Goal: Task Accomplishment & Management: Manage account settings

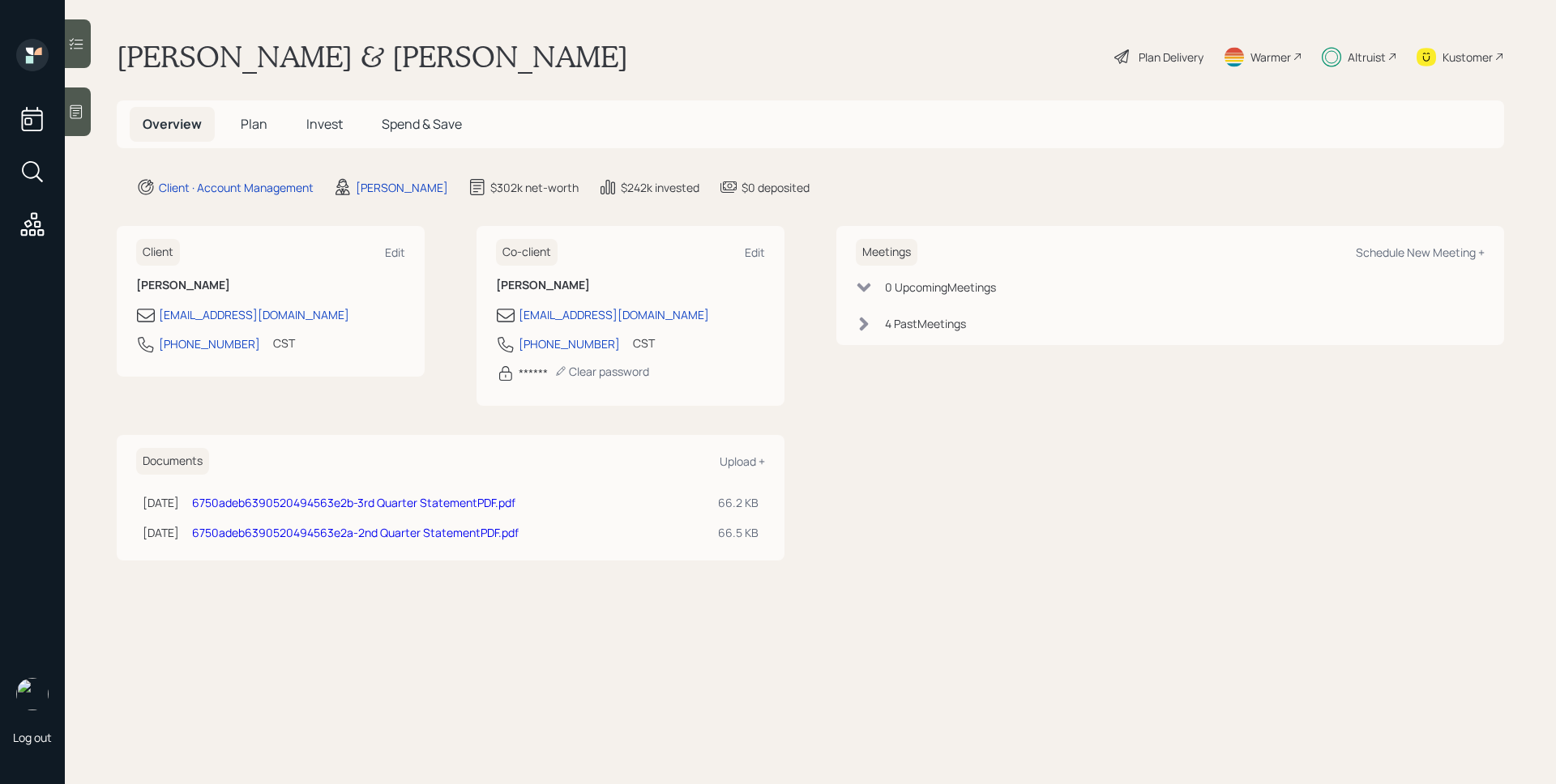
click at [1365, 67] on div "Altruist" at bounding box center [1359, 56] width 75 height 36
click at [1156, 69] on div "Plan Delivery" at bounding box center [1158, 56] width 92 height 36
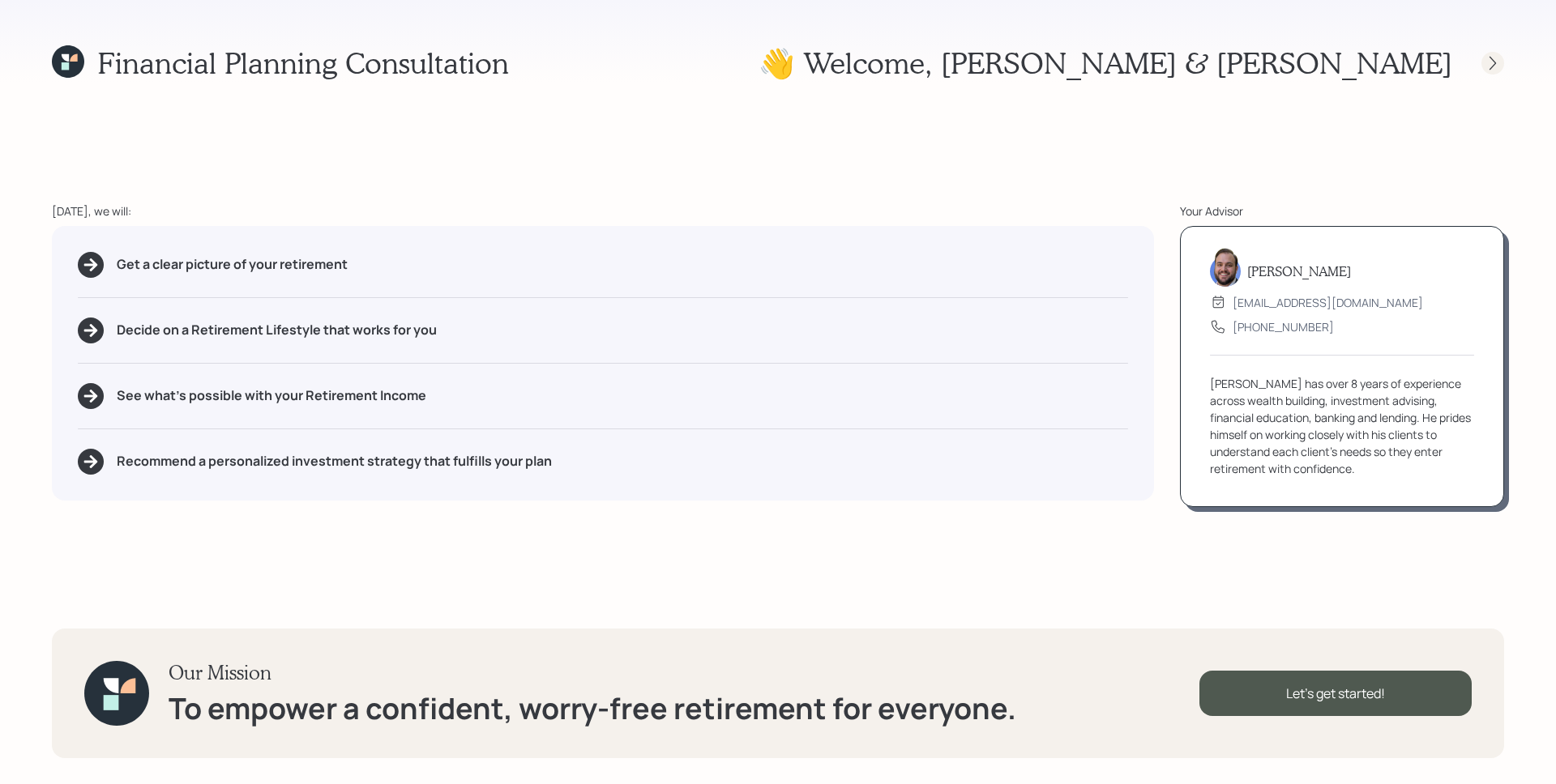
click at [1498, 60] on icon at bounding box center [1492, 63] width 16 height 16
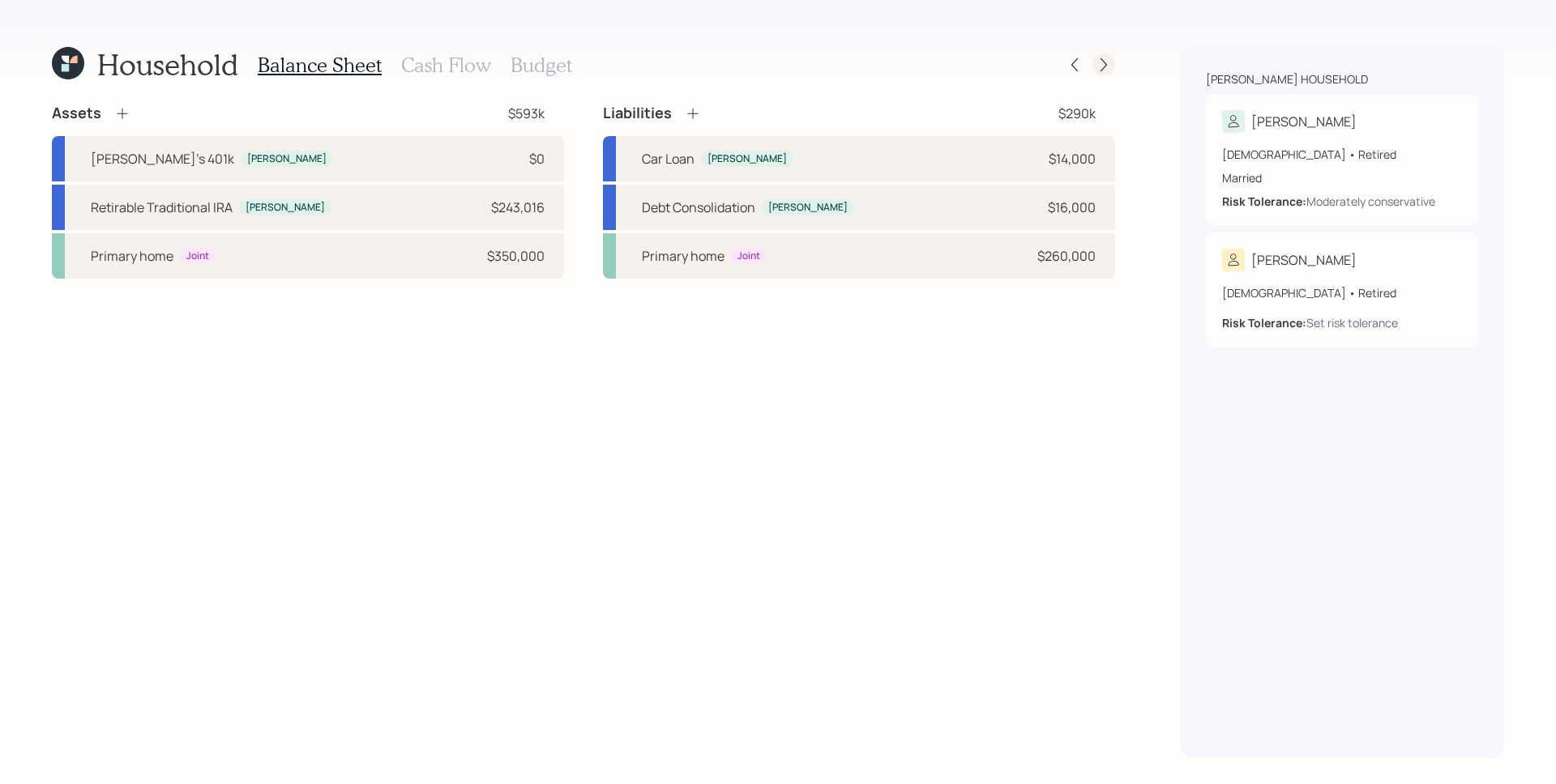
click at [1104, 61] on icon at bounding box center [1103, 64] width 16 height 16
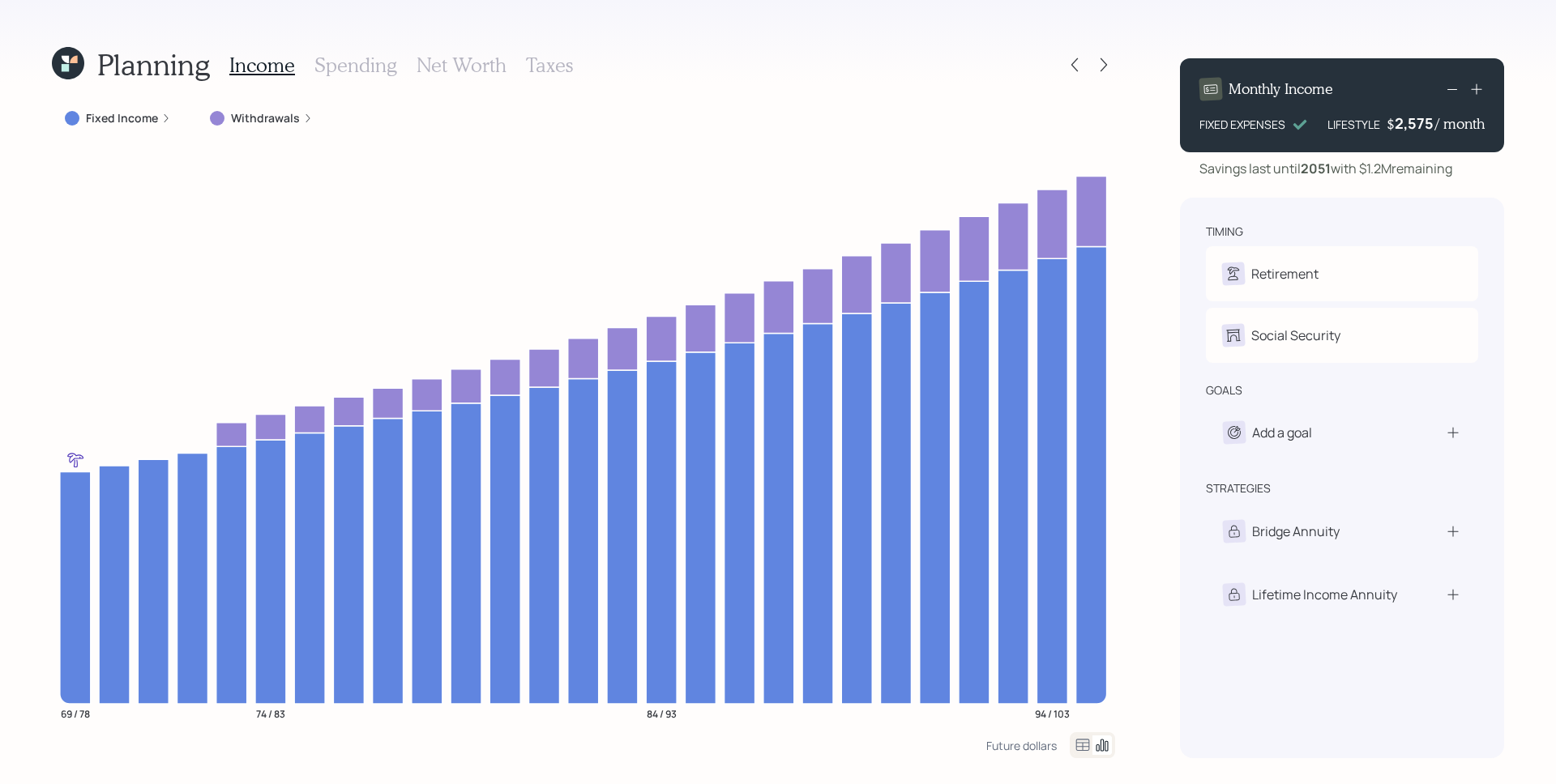
click at [339, 73] on h3 "Spending" at bounding box center [355, 65] width 83 height 23
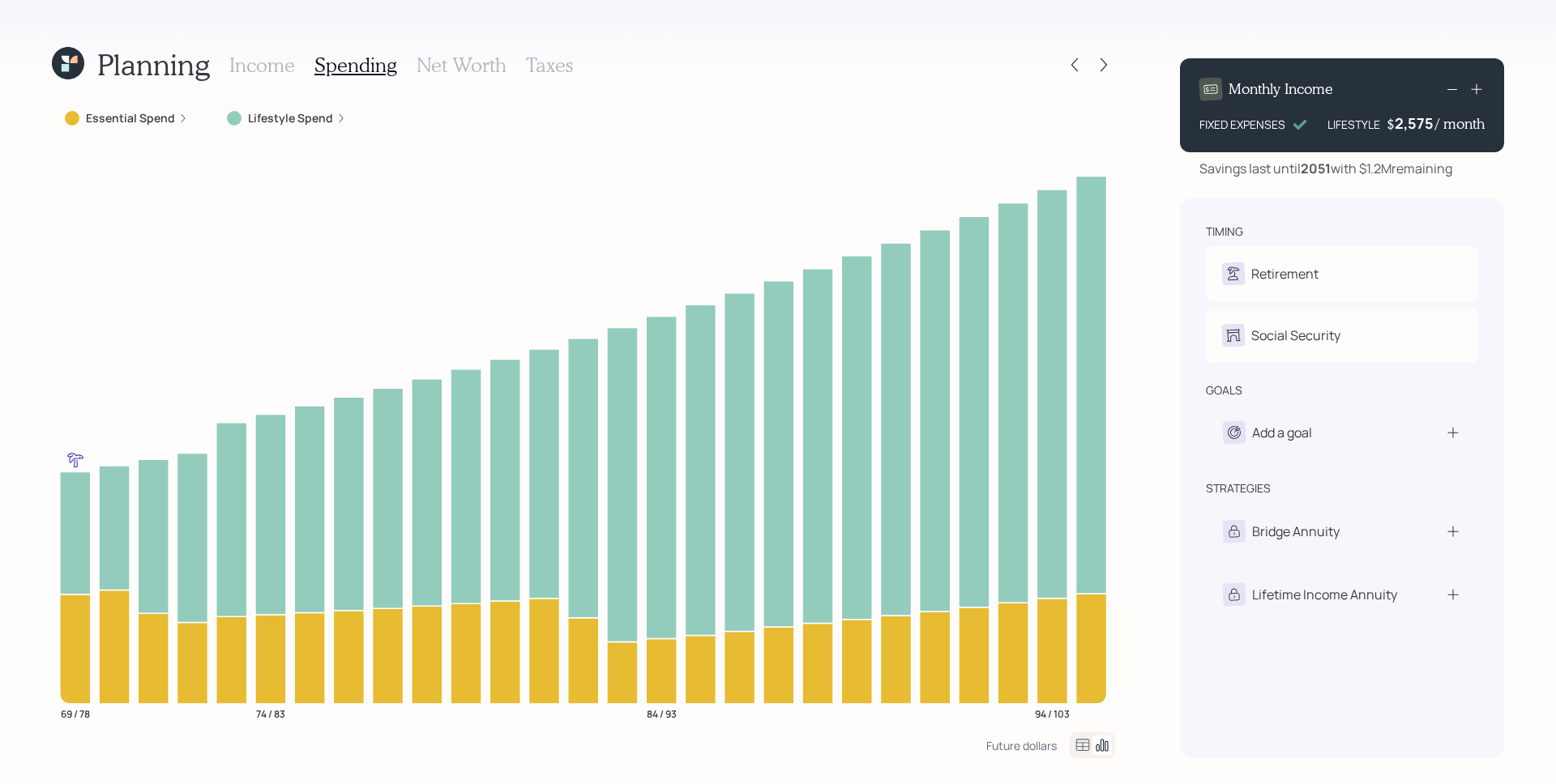
click at [295, 126] on label "Lifestyle Spend" at bounding box center [290, 117] width 85 height 16
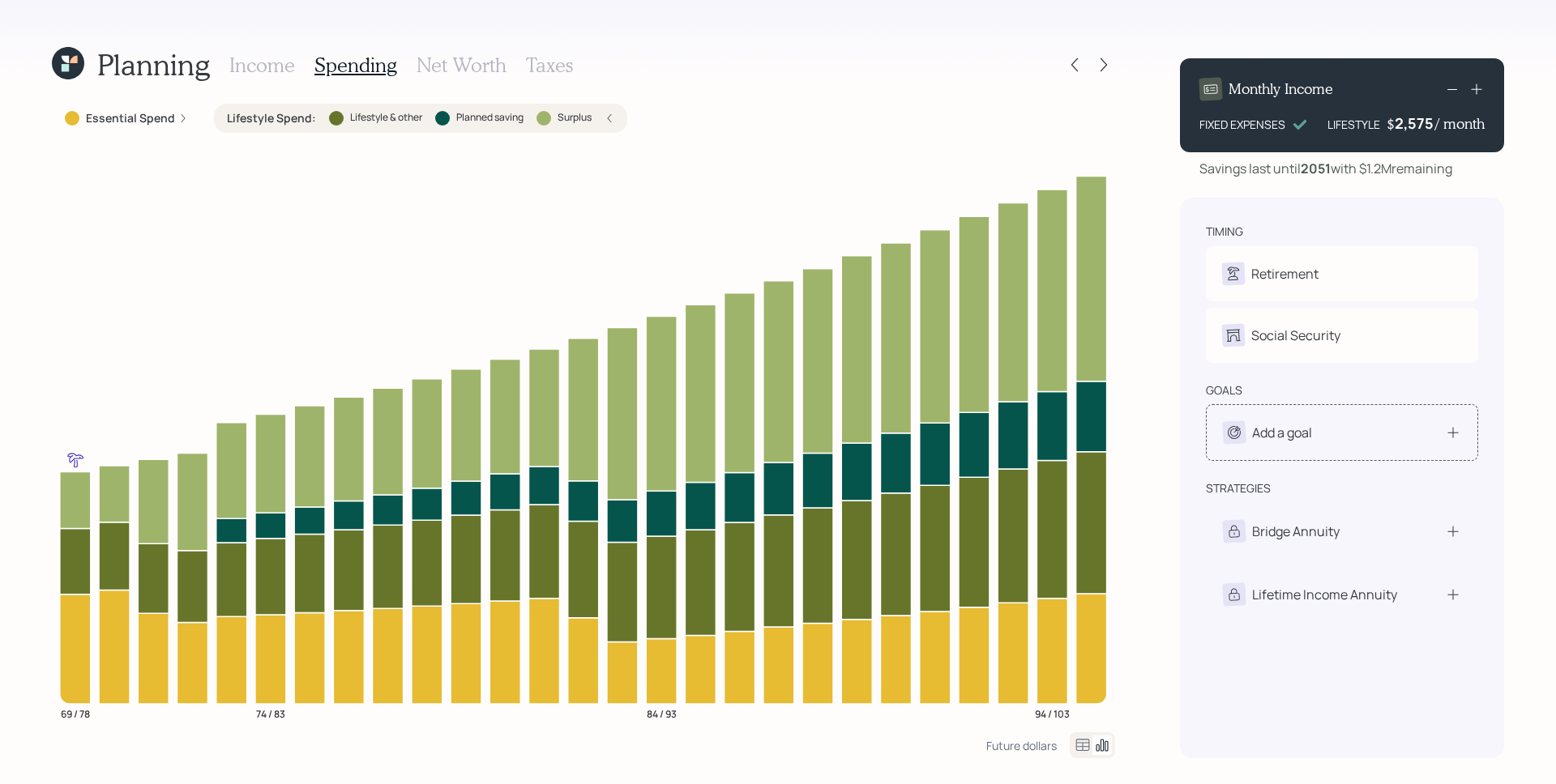
click at [1320, 424] on div "Add a goal" at bounding box center [1342, 432] width 238 height 23
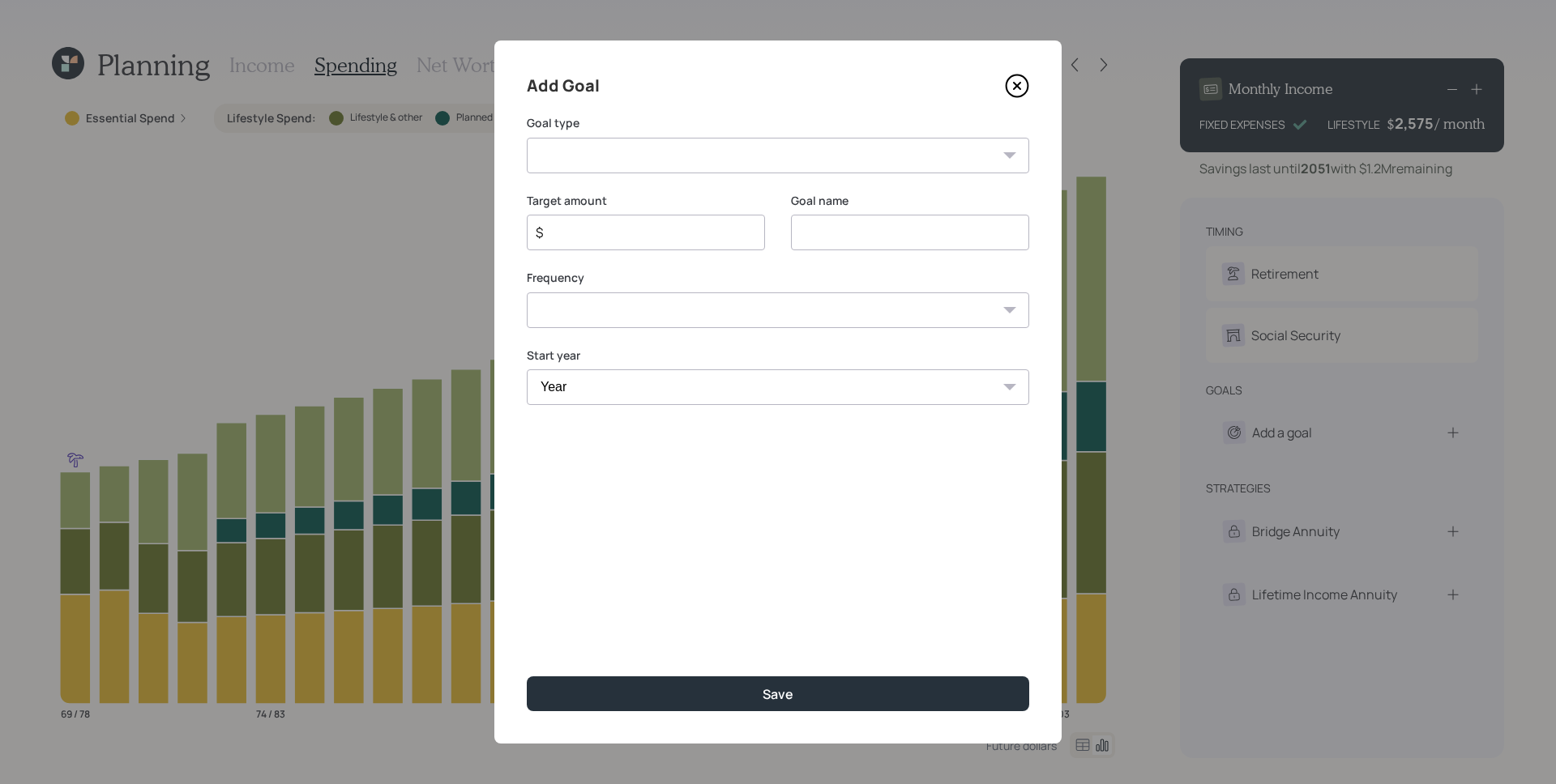
click at [720, 152] on select "Create an emergency fund Donate to charity Purchase a home Make a purchase Supp…" at bounding box center [778, 156] width 503 height 36
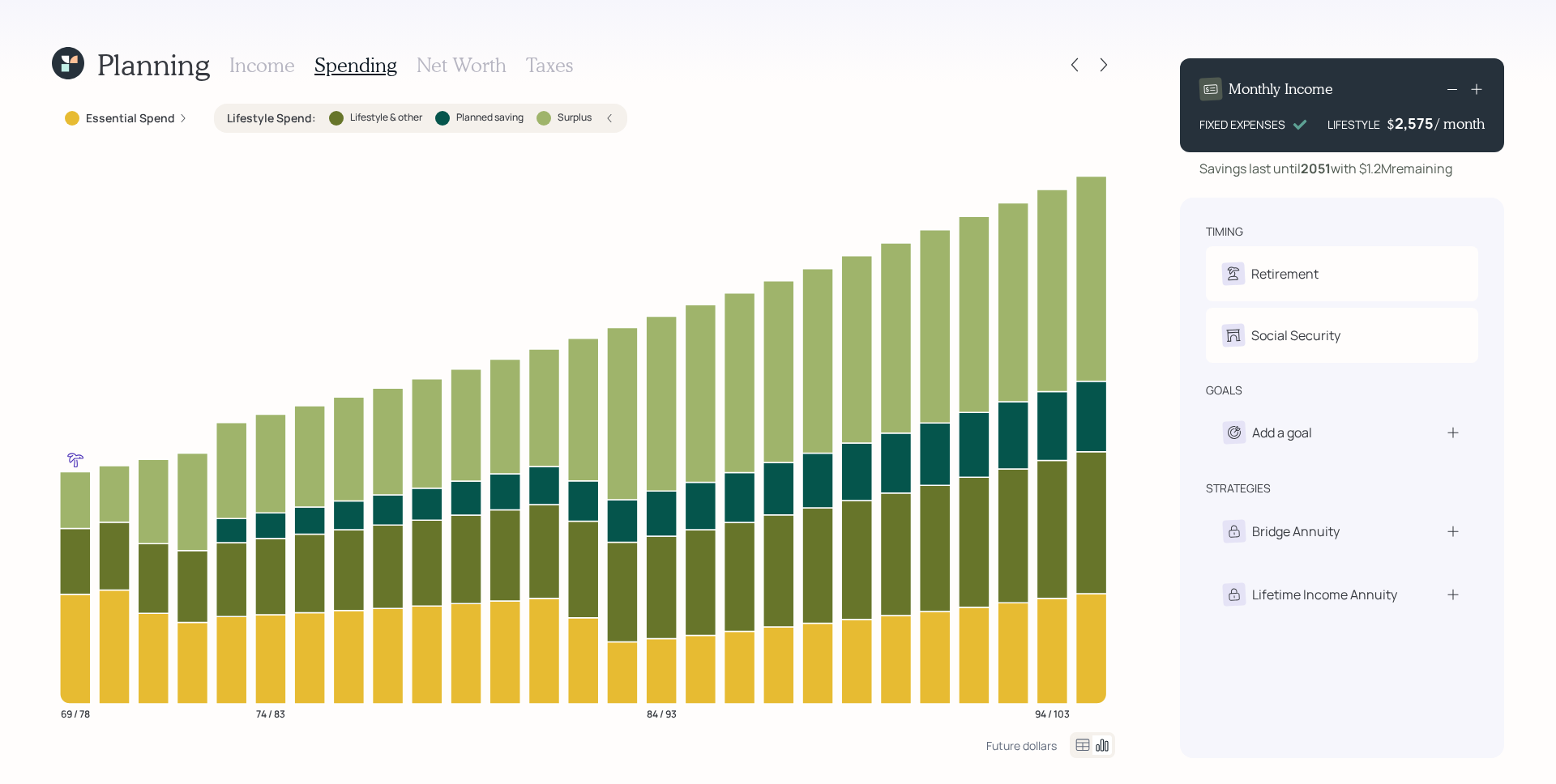
drag, startPoint x: 277, startPoint y: 60, endPoint x: 293, endPoint y: 77, distance: 23.3
click at [278, 61] on h3 "Income" at bounding box center [262, 65] width 66 height 23
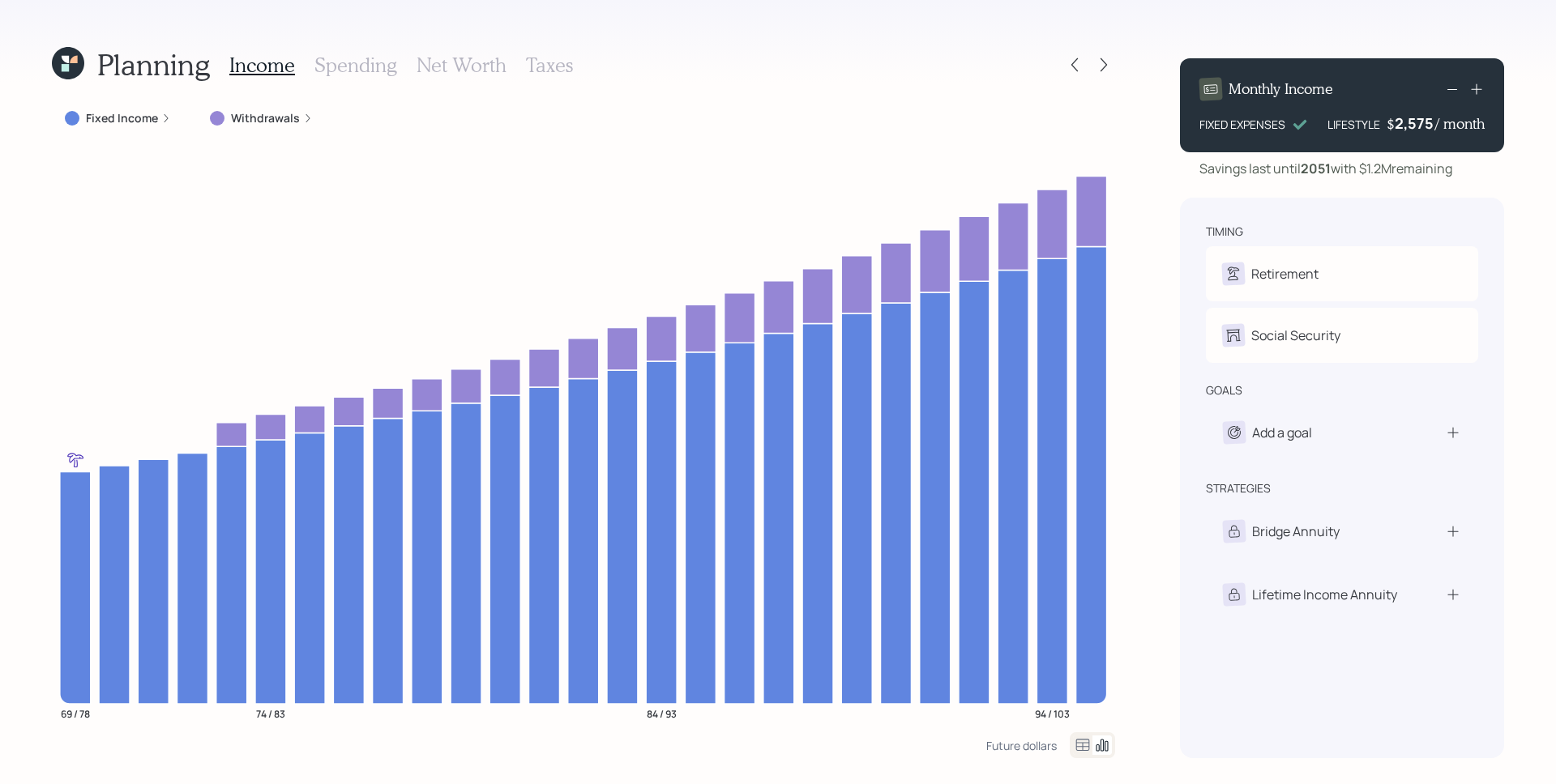
click at [141, 123] on label "Fixed Income" at bounding box center [122, 117] width 72 height 16
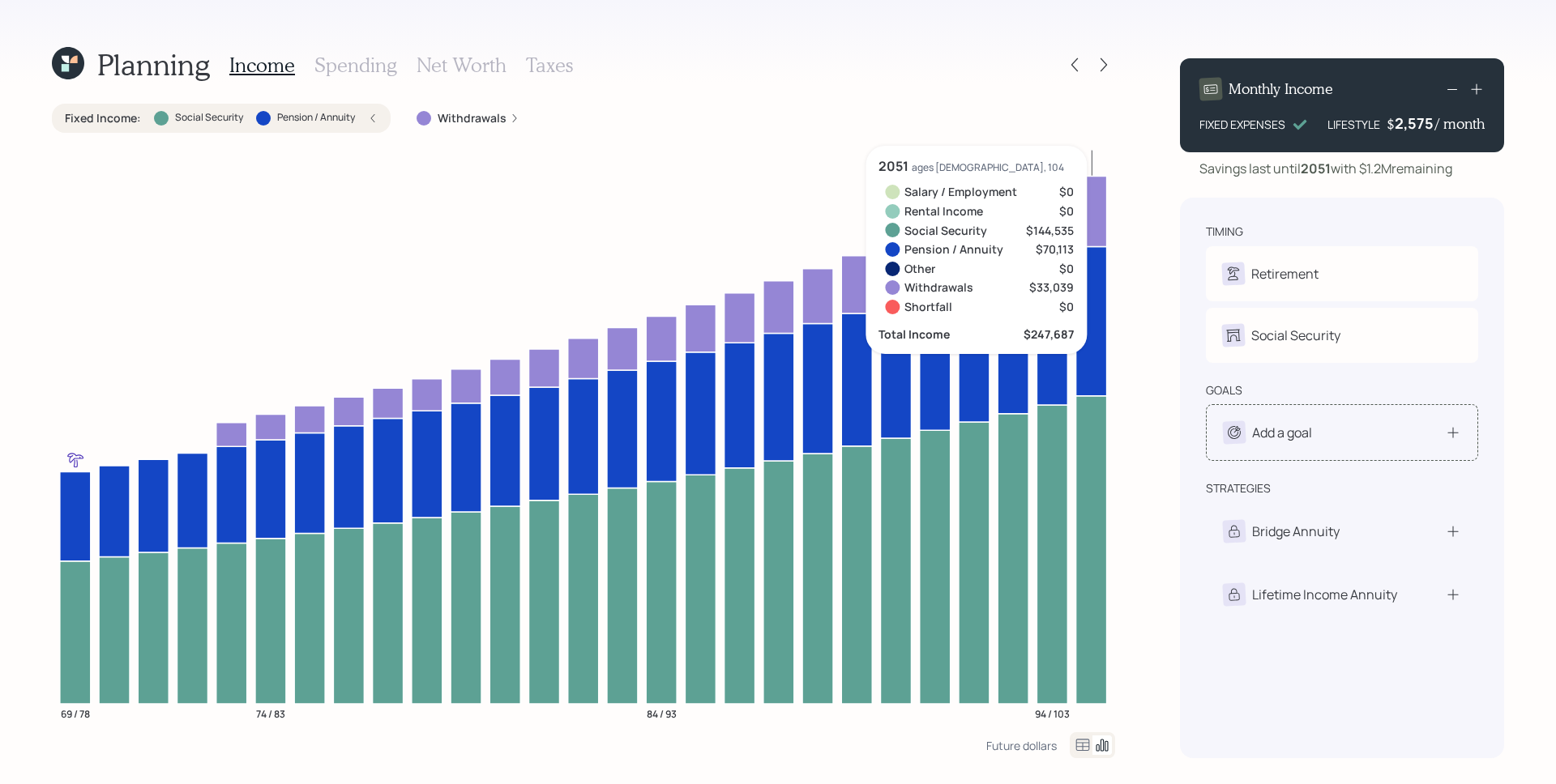
click at [1292, 423] on div "Add a goal" at bounding box center [1282, 432] width 60 height 20
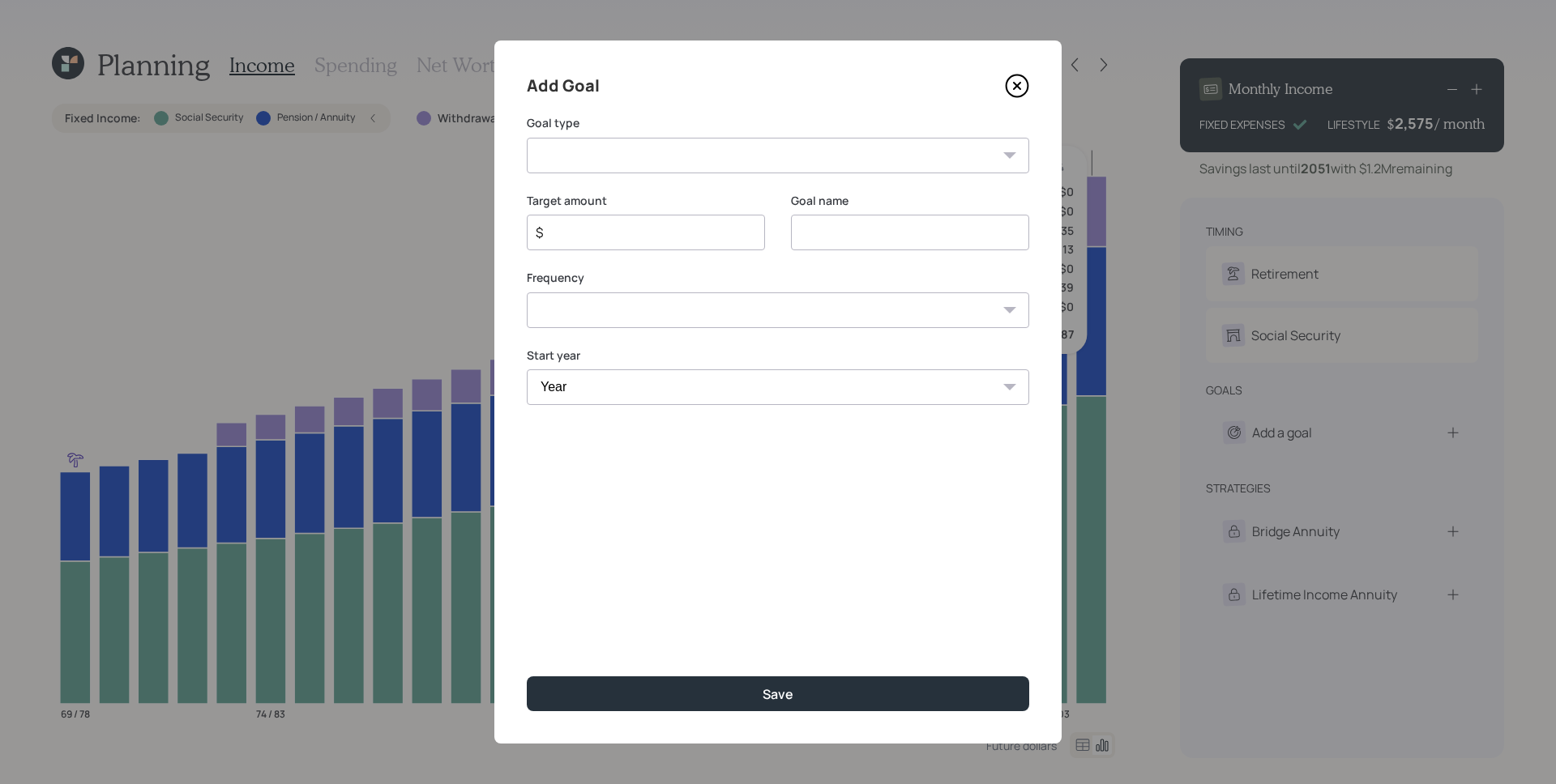
click at [733, 157] on select "Create an emergency fund Donate to charity Purchase a home Make a purchase Supp…" at bounding box center [778, 156] width 503 height 36
select select "other"
click at [527, 138] on select "Create an emergency fund Donate to charity Purchase a home Make a purchase Supp…" at bounding box center [778, 156] width 503 height 36
click at [904, 237] on input "Other" at bounding box center [910, 233] width 238 height 36
click at [902, 238] on input "Other" at bounding box center [910, 233] width 238 height 36
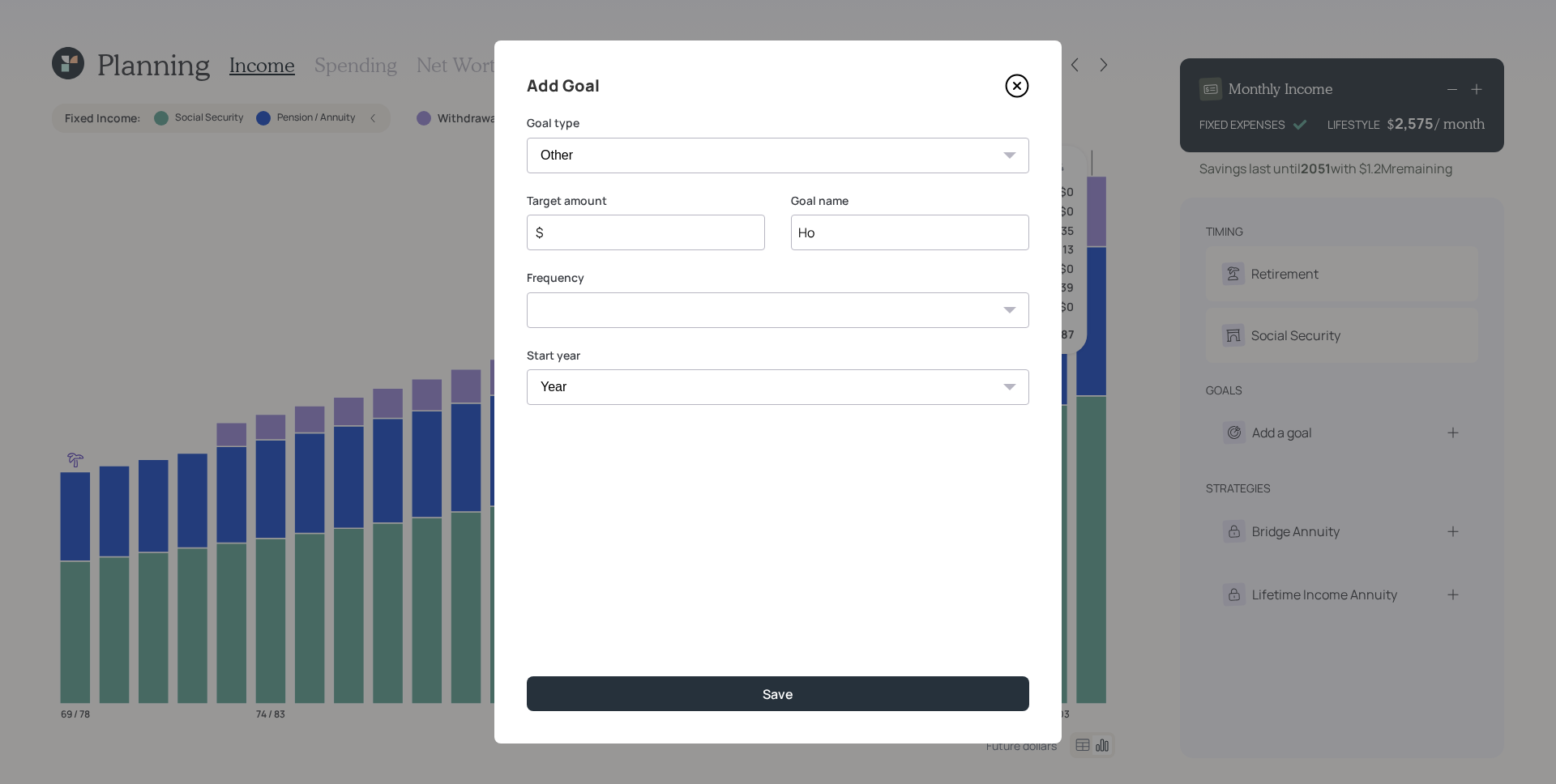
type input "H"
type input "Electrical/Plumbing work"
click at [693, 224] on input "$" at bounding box center [639, 233] width 211 height 20
type input "$ 40,000"
click at [723, 306] on select "One time Every 1 year Every 2 years Every 3 years Every 4 years Every 5 years E…" at bounding box center [778, 310] width 503 height 36
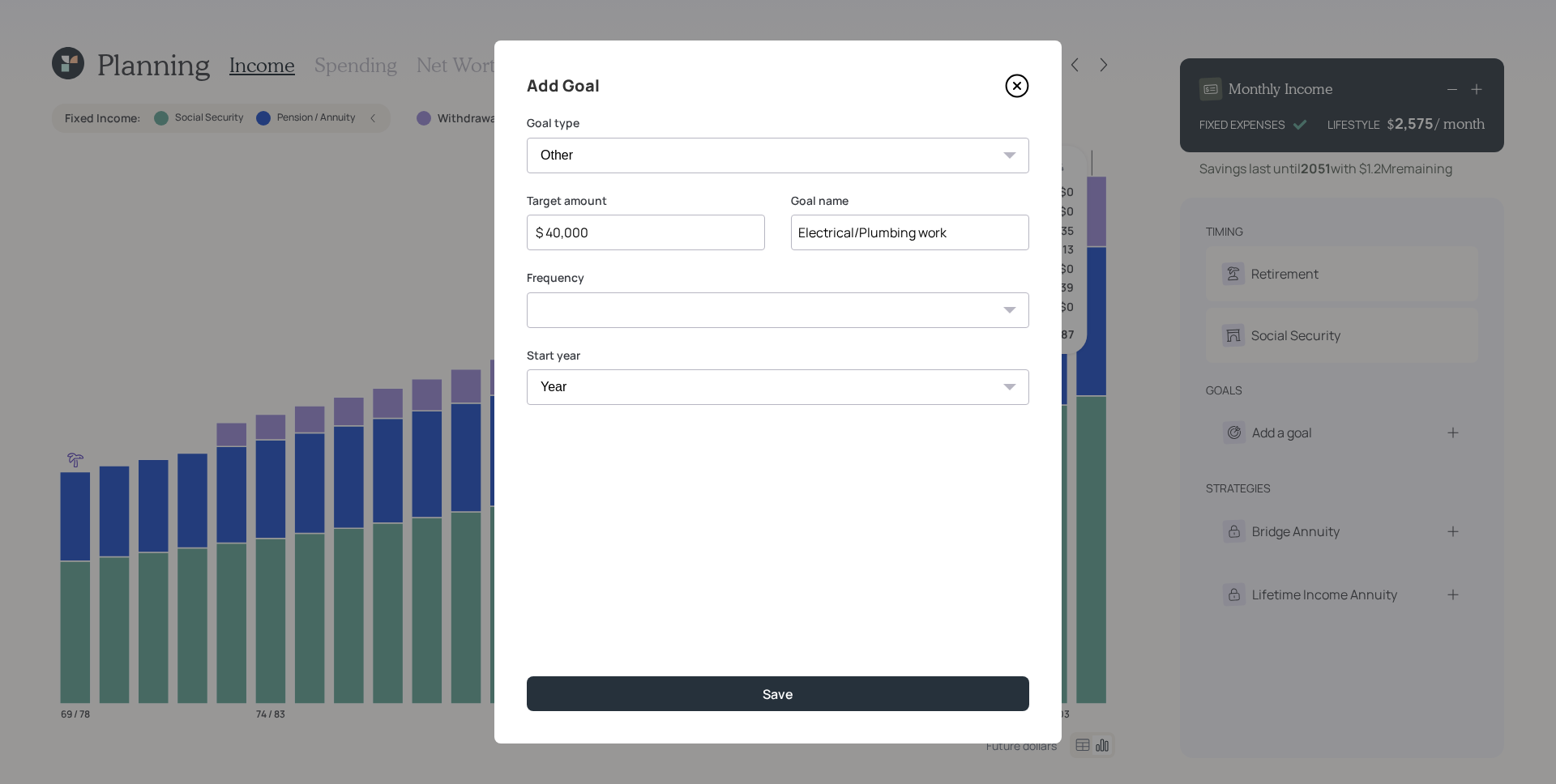
select select "0"
click at [527, 293] on select "One time Every 1 year Every 2 years Every 3 years Every 4 years Every 5 years E…" at bounding box center [778, 310] width 503 height 36
click at [642, 382] on select "Year [DATE] 2026 2027 2028 2029 2030 2031 2032 2033 2034 2035 2036 2037 2038 20…" at bounding box center [778, 387] width 503 height 36
select select "2025"
click at [527, 369] on select "Year [DATE] 2026 2027 2028 2029 2030 2031 2032 2033 2034 2035 2036 2037 2038 20…" at bounding box center [778, 387] width 503 height 36
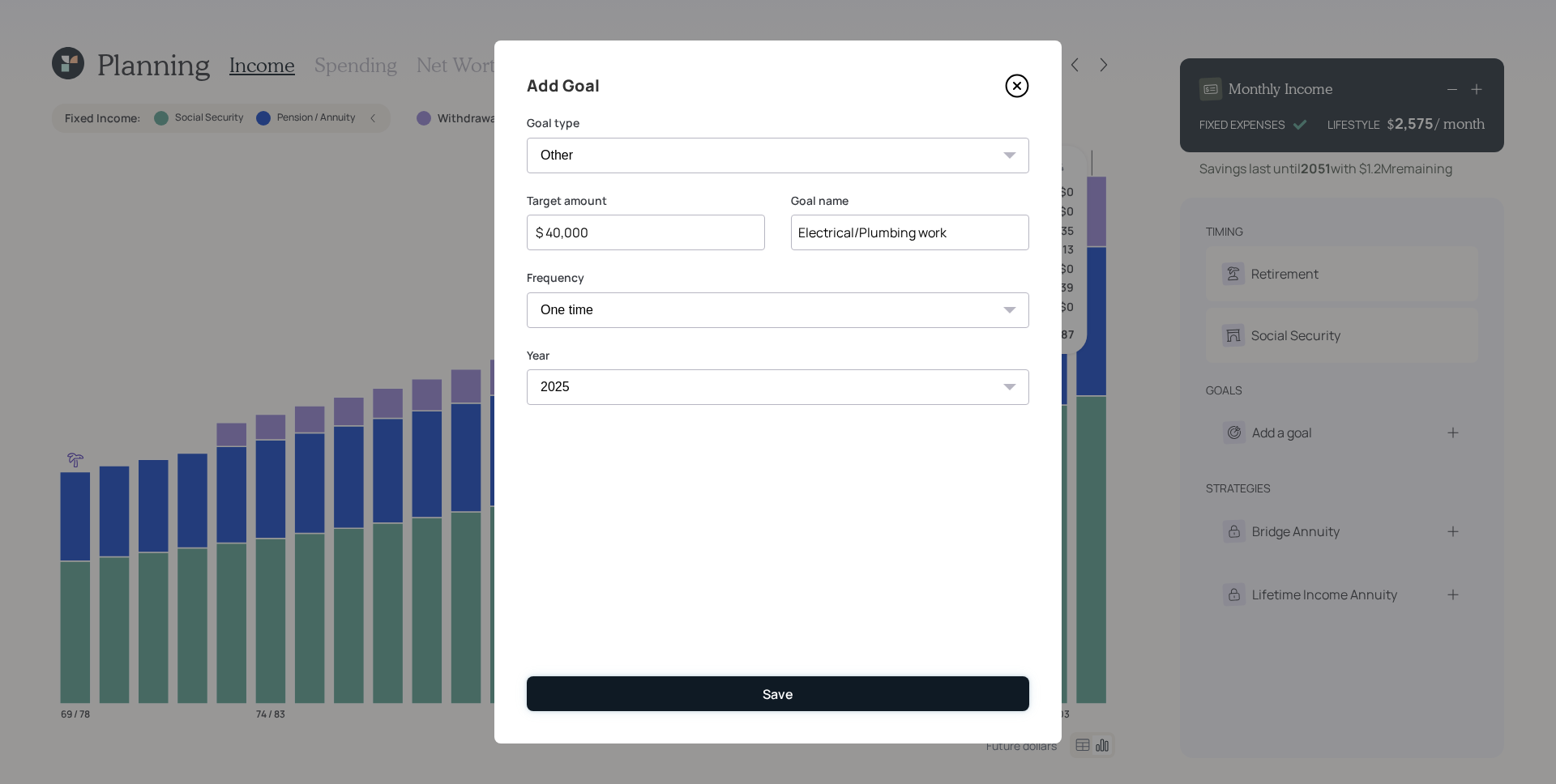
click at [803, 689] on button "Save" at bounding box center [778, 693] width 503 height 35
type input "$"
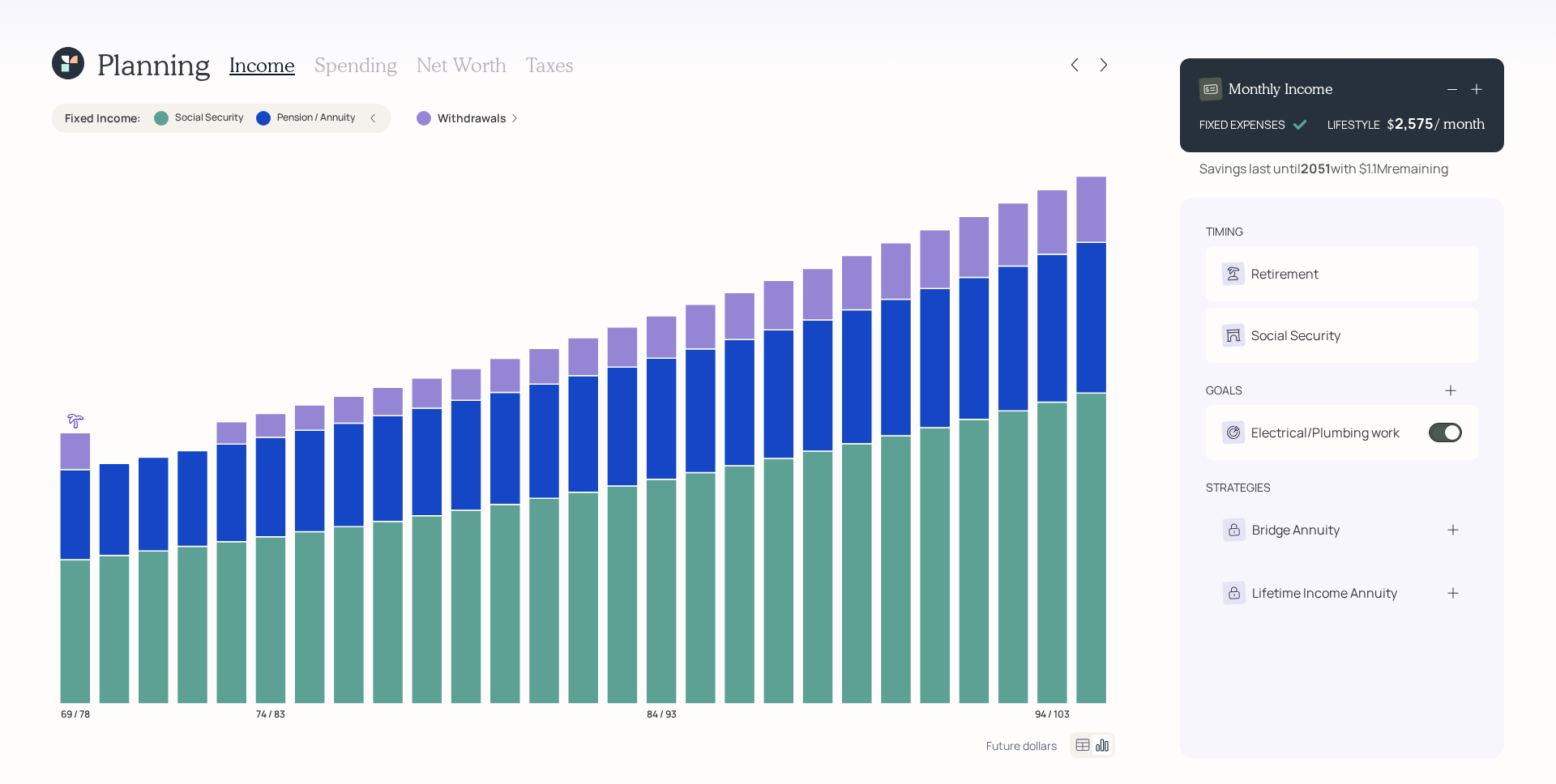
click at [350, 62] on h3 "Spending" at bounding box center [355, 65] width 83 height 23
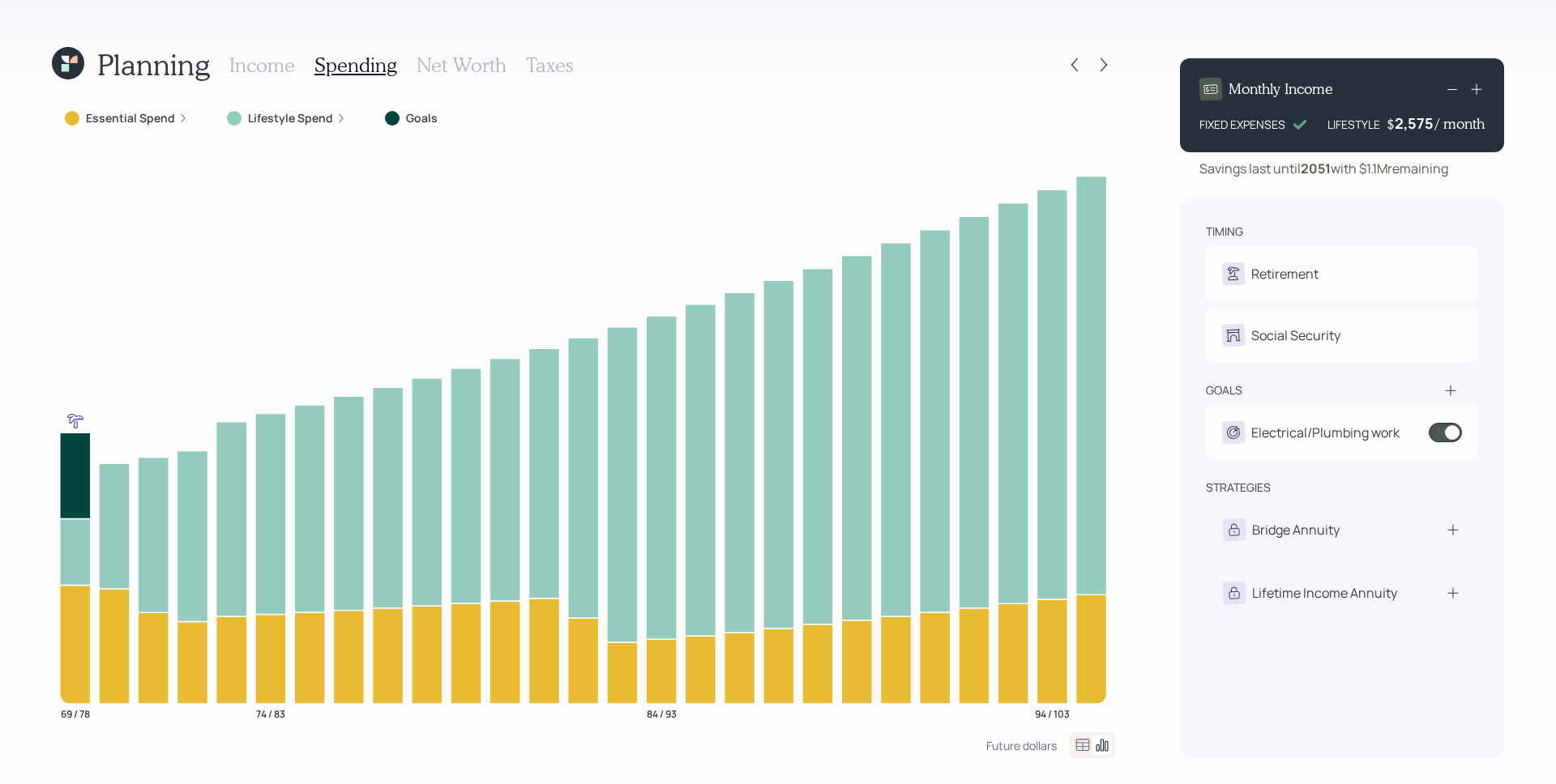
click at [171, 125] on label "Essential Spend" at bounding box center [130, 117] width 89 height 16
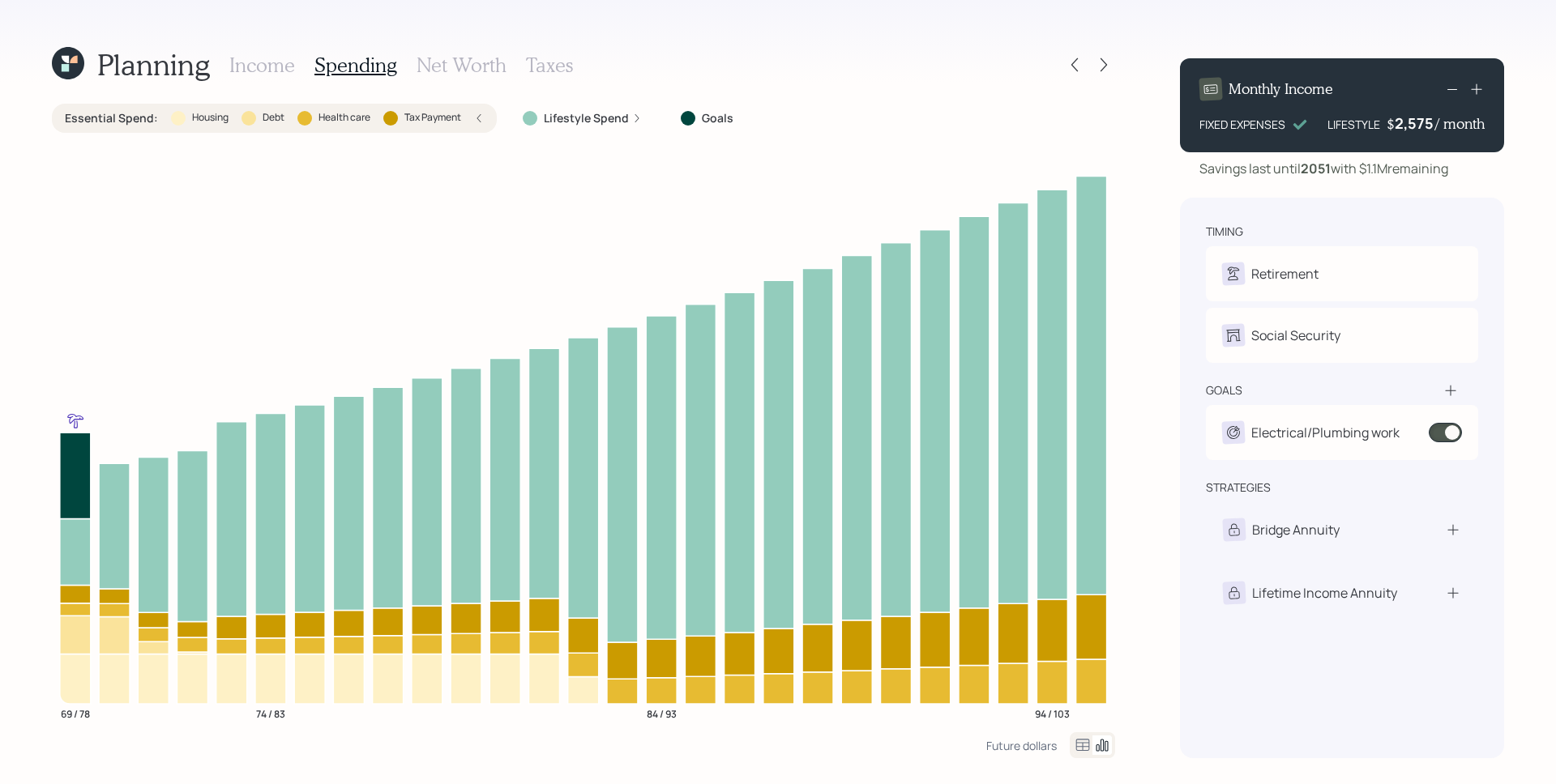
click at [281, 78] on div "Income Spending Net Worth Taxes" at bounding box center [400, 64] width 343 height 38
click at [279, 64] on h3 "Income" at bounding box center [262, 65] width 66 height 23
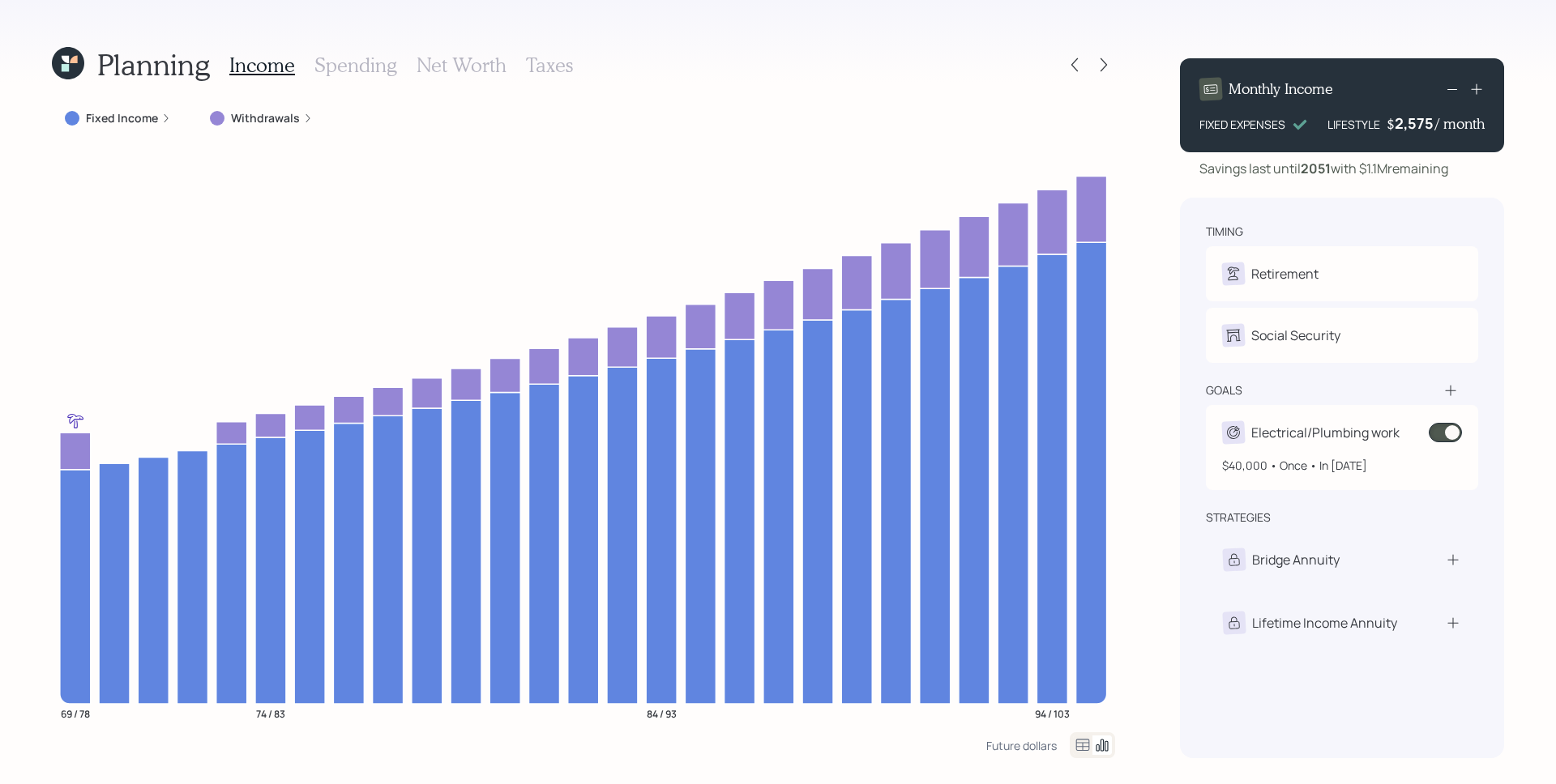
click at [1307, 430] on div "Electrical/Plumbing work" at bounding box center [1325, 432] width 148 height 20
select select "0"
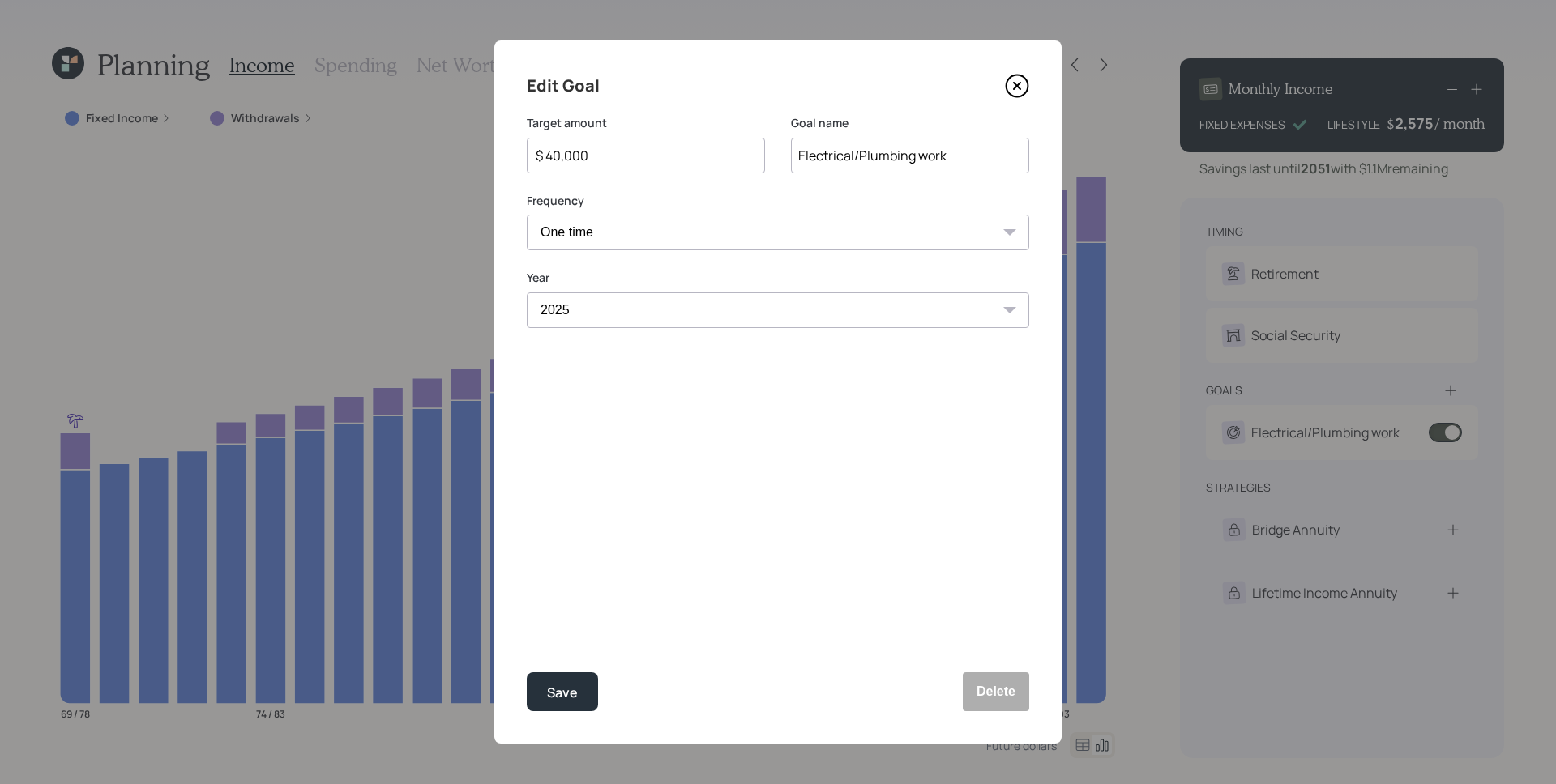
drag, startPoint x: 553, startPoint y: 156, endPoint x: 599, endPoint y: 152, distance: 46.2
click at [599, 152] on input "$ 40,000" at bounding box center [639, 156] width 211 height 20
click at [527, 672] on button "Save" at bounding box center [563, 691] width 71 height 38
type input "$ 40,000"
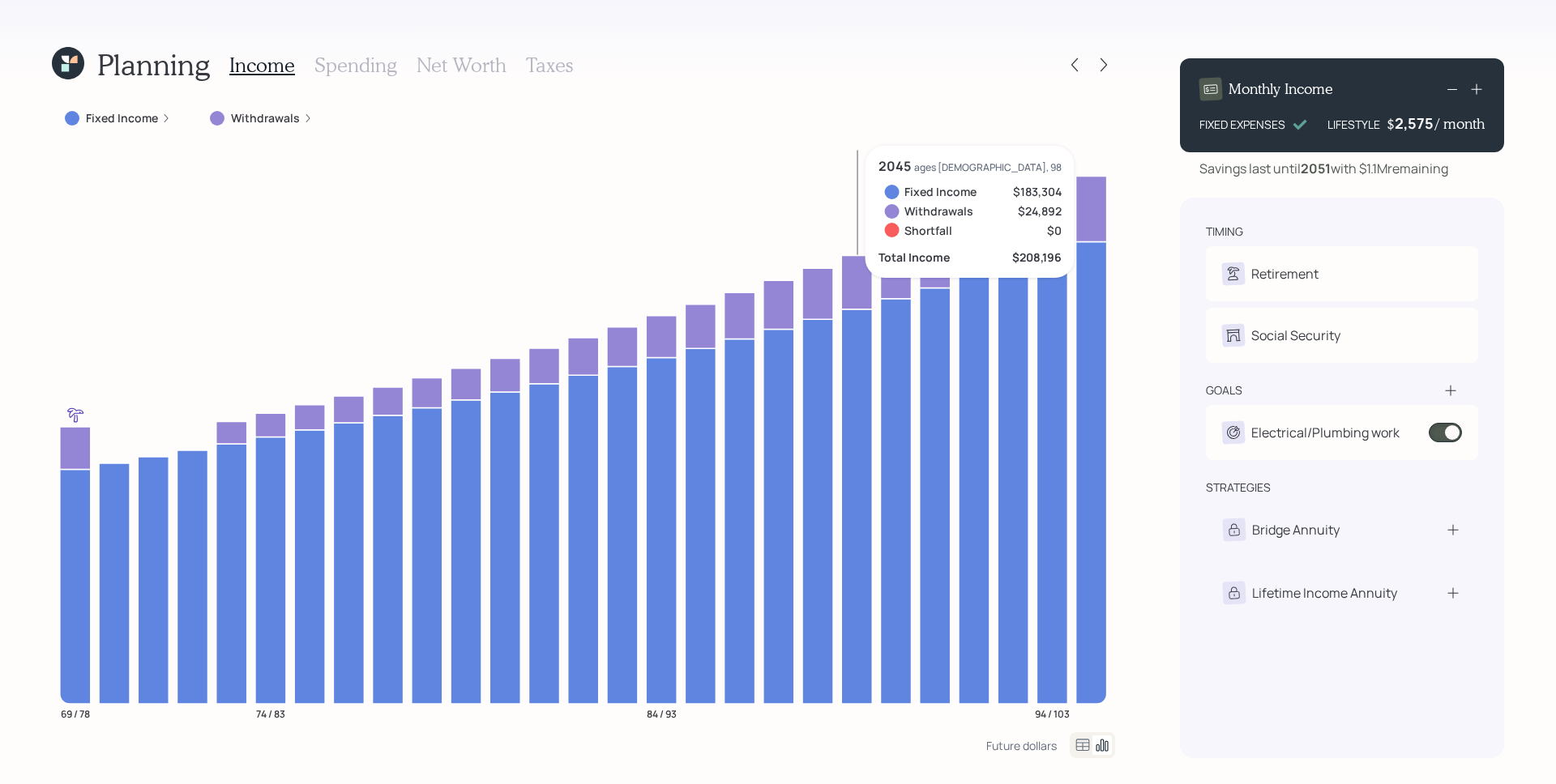
click at [98, 54] on h1 "Planning" at bounding box center [154, 64] width 113 height 35
click at [75, 70] on icon at bounding box center [68, 63] width 33 height 33
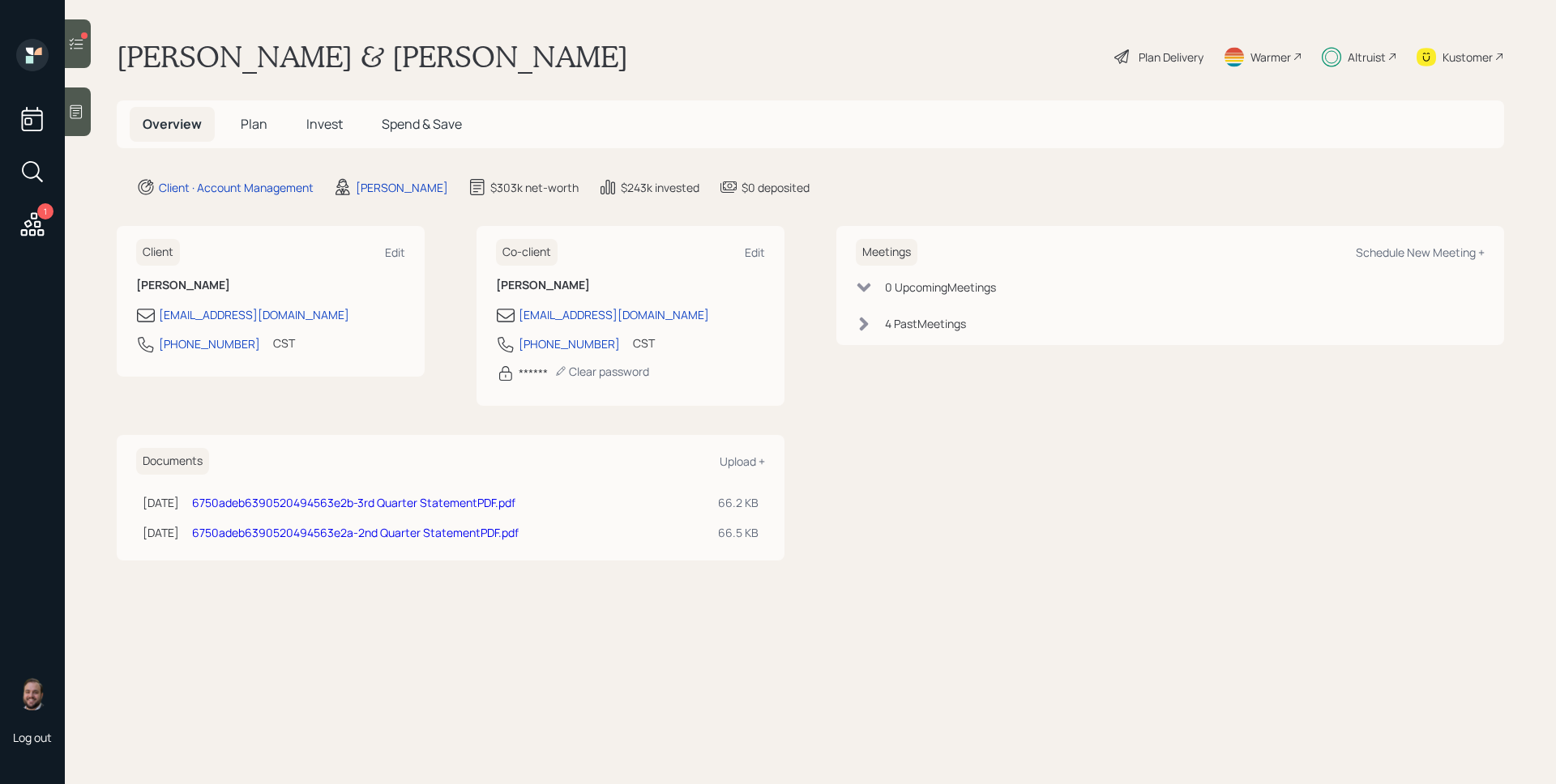
click at [51, 216] on div "1" at bounding box center [45, 211] width 16 height 16
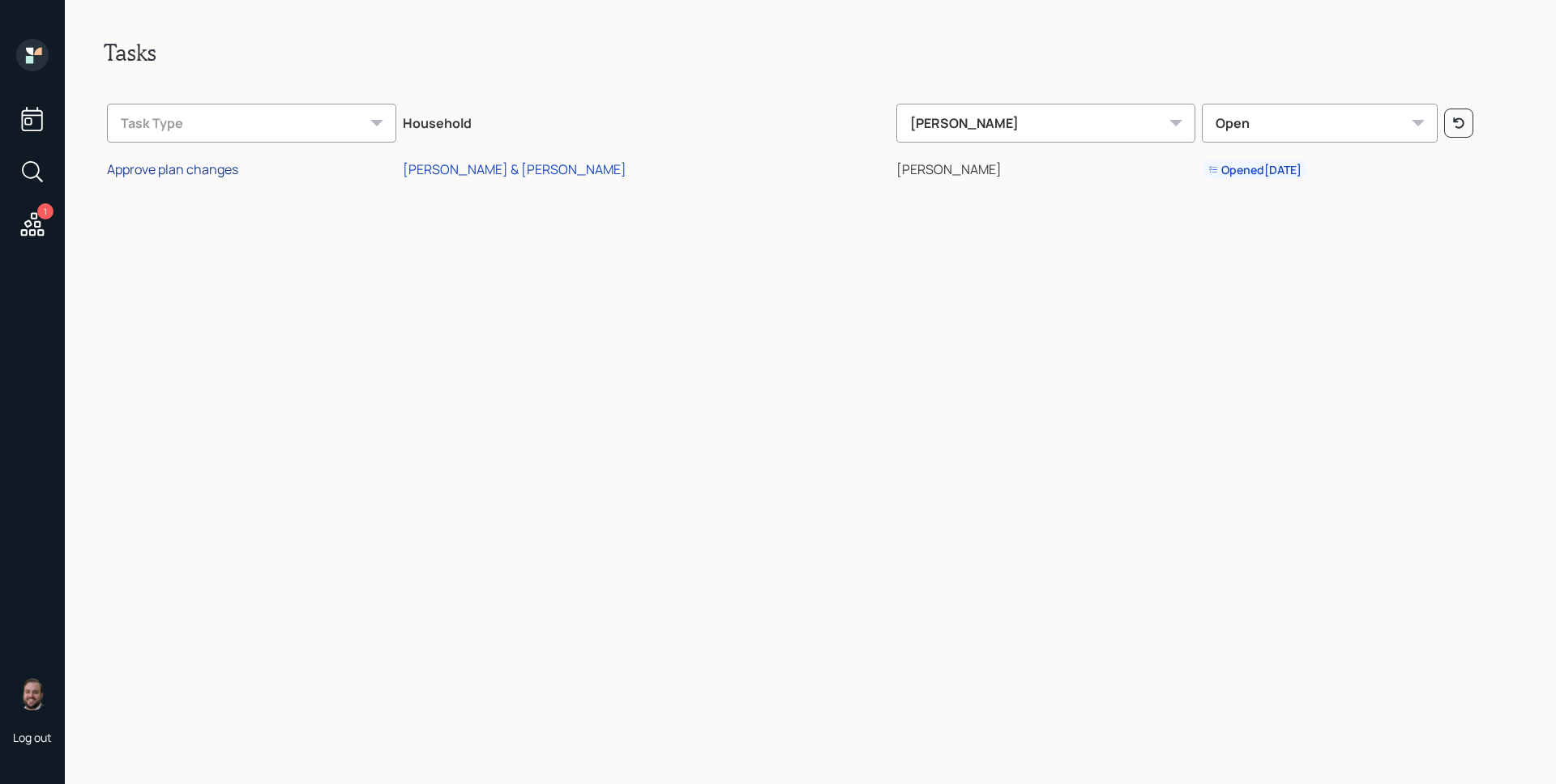
click at [233, 175] on div "Approve plan changes" at bounding box center [173, 169] width 131 height 18
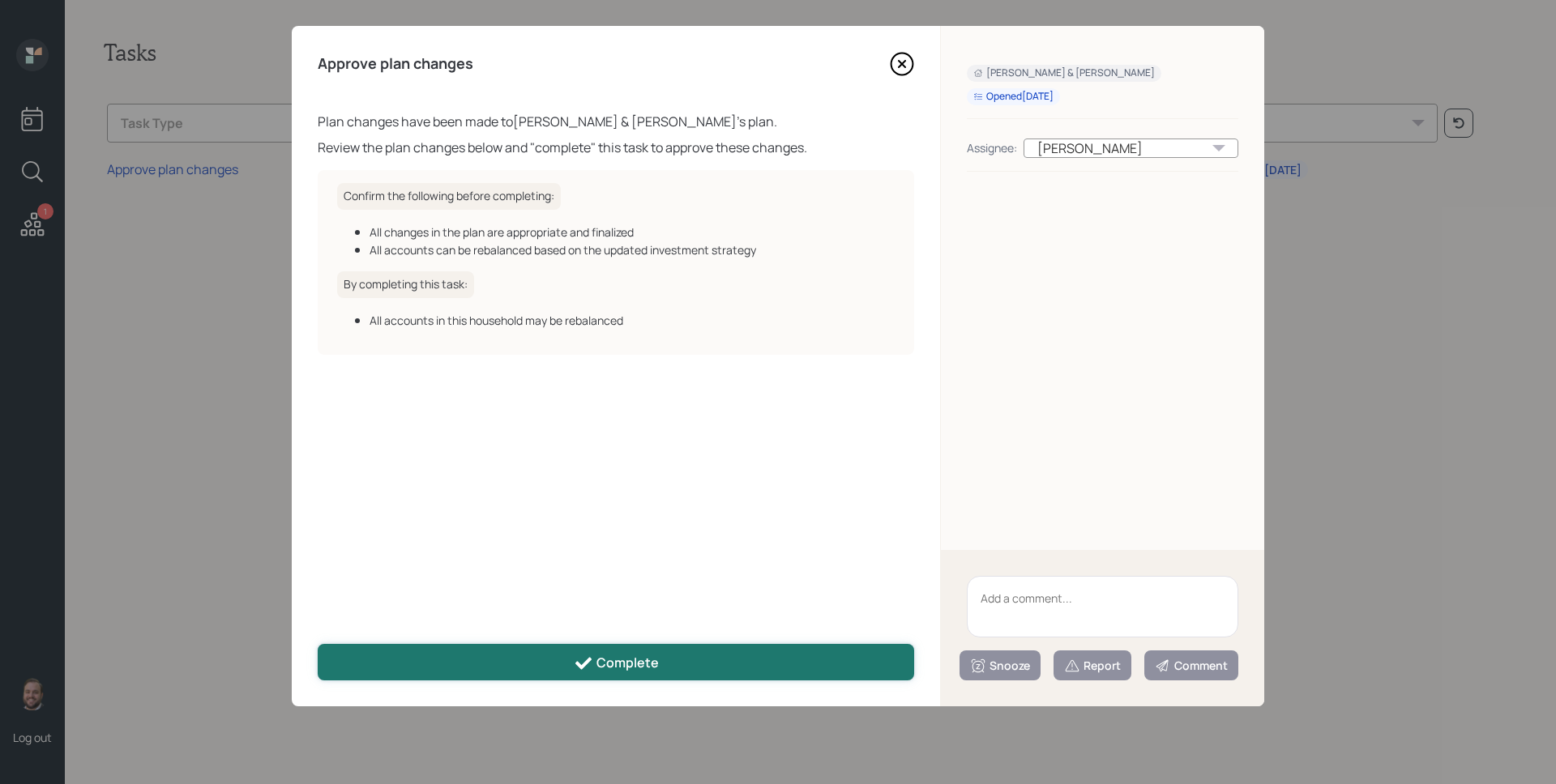
click at [645, 650] on button "Complete" at bounding box center [616, 662] width 597 height 37
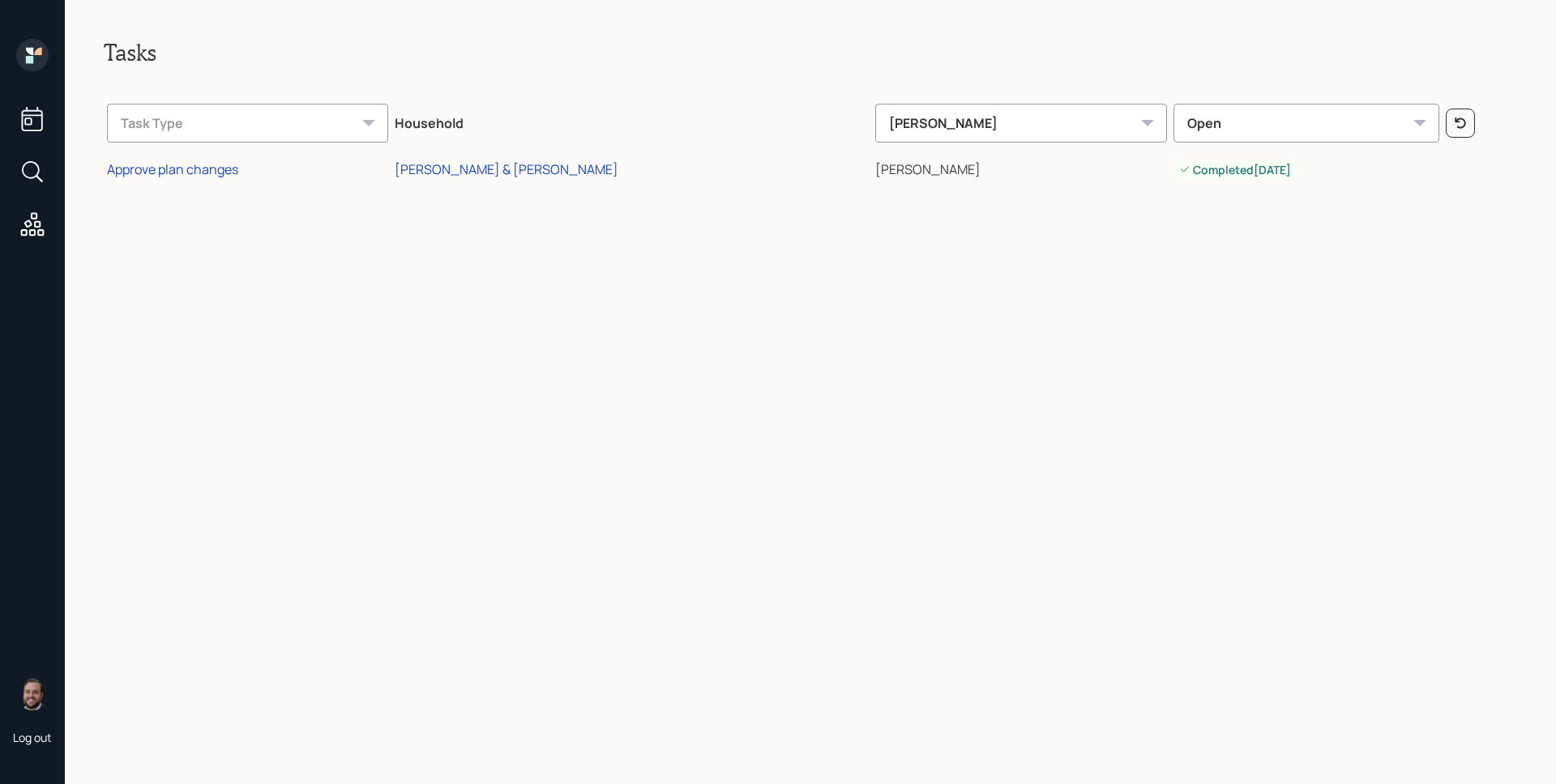
click at [23, 38] on icon at bounding box center [32, 54] width 33 height 33
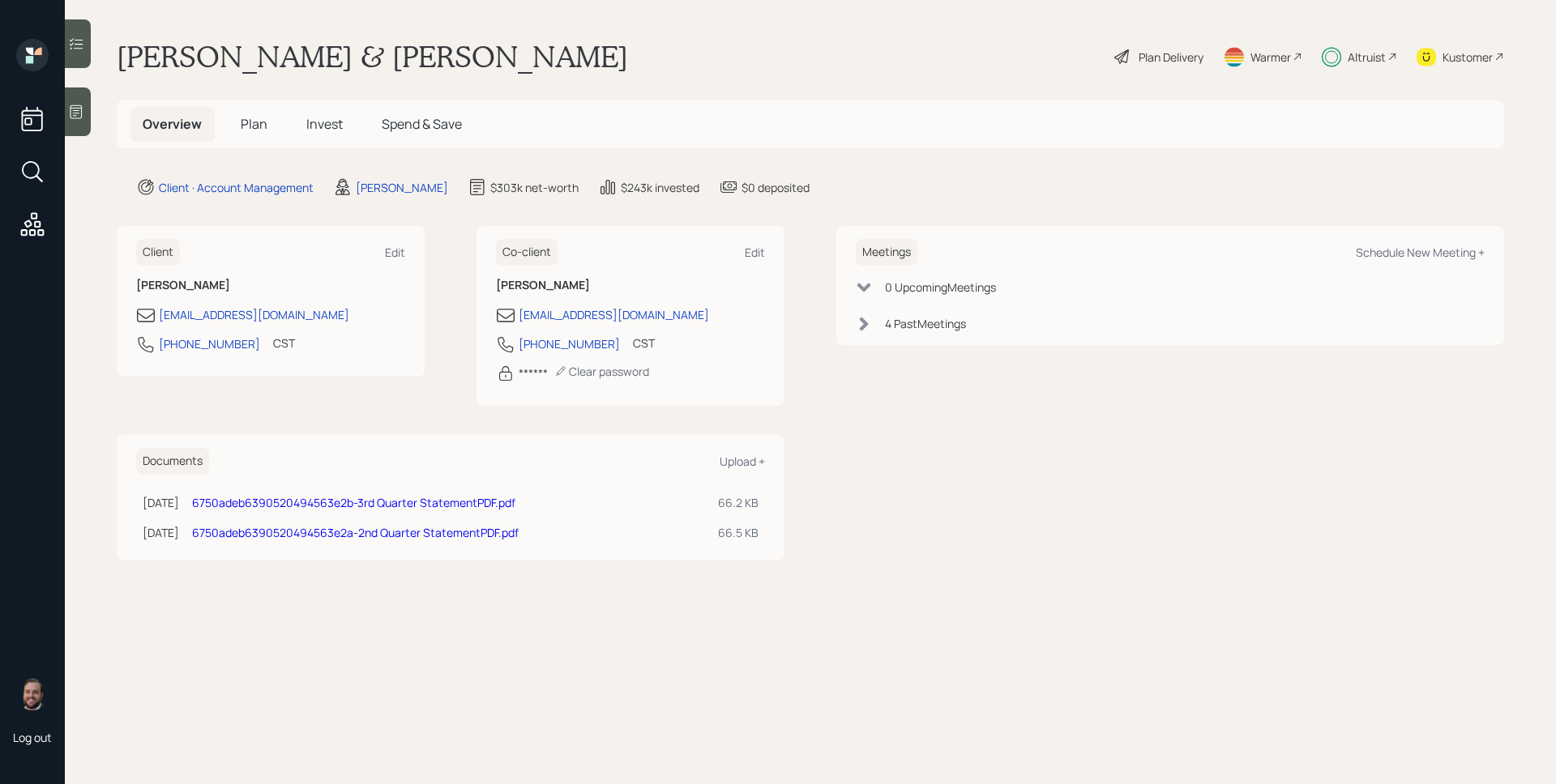
click at [632, 64] on div "Alan & Susan Beaubien Plan Delivery Warmer Altruist Kustomer" at bounding box center [809, 56] width 1387 height 36
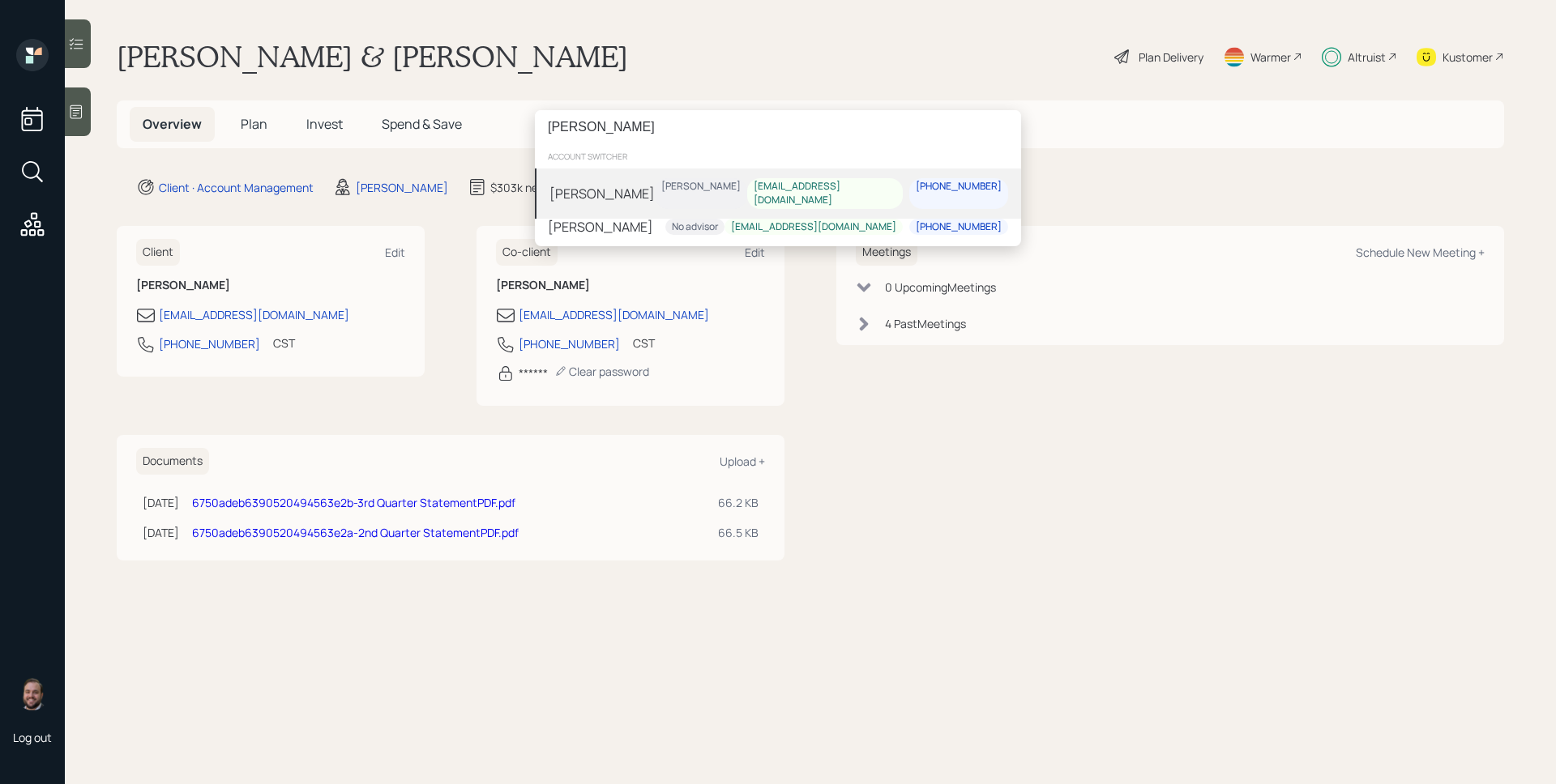
type input "davina"
click at [618, 183] on div "Davina Wiggins" at bounding box center [602, 192] width 105 height 20
